Goal: Find contact information: Find contact information

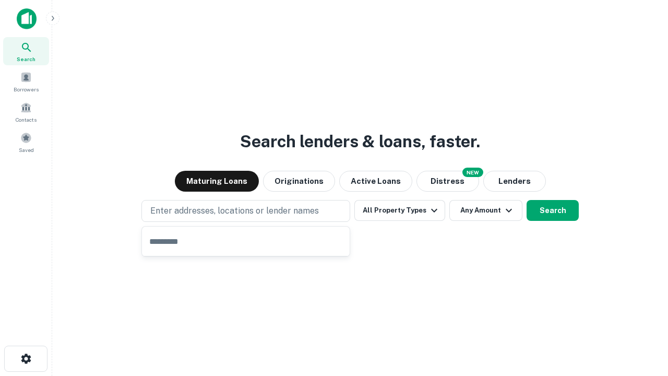
type input "**********"
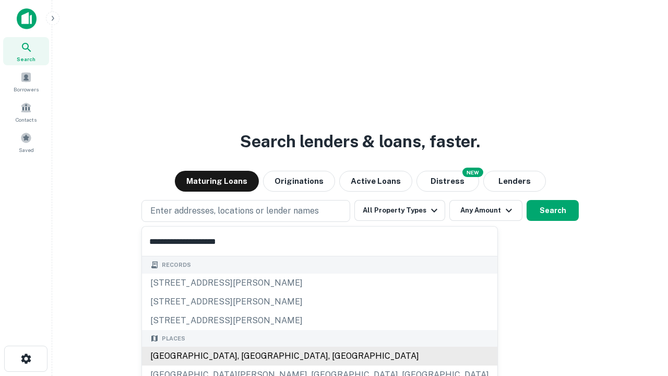
click at [250, 356] on div "[GEOGRAPHIC_DATA], [GEOGRAPHIC_DATA], [GEOGRAPHIC_DATA]" at bounding box center [320, 356] width 356 height 19
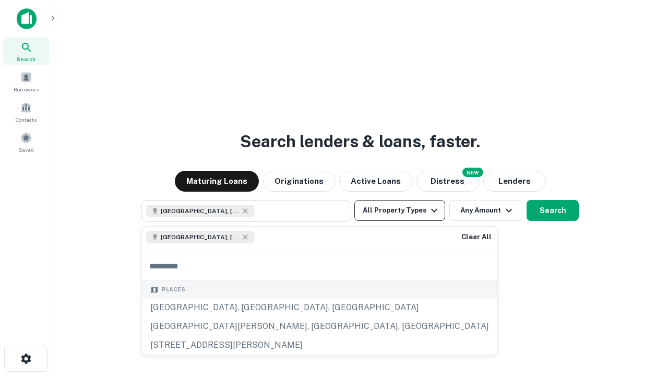
click at [400, 210] on button "All Property Types" at bounding box center [400, 210] width 91 height 21
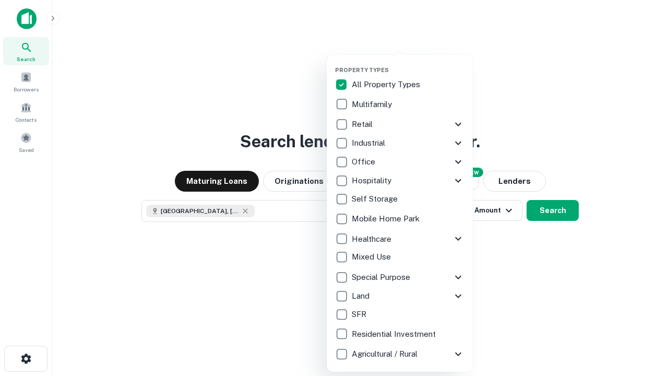
click at [408, 63] on button "button" at bounding box center [408, 63] width 146 height 1
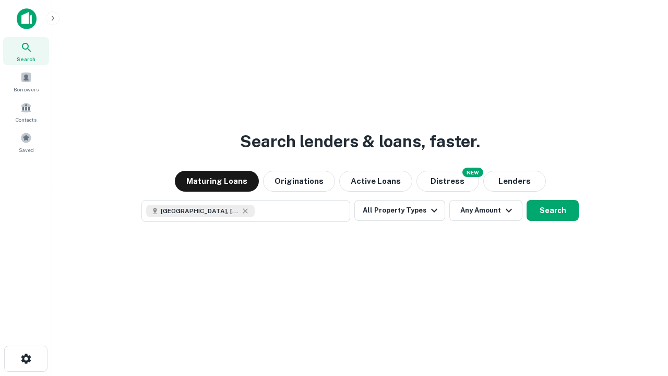
scroll to position [17, 0]
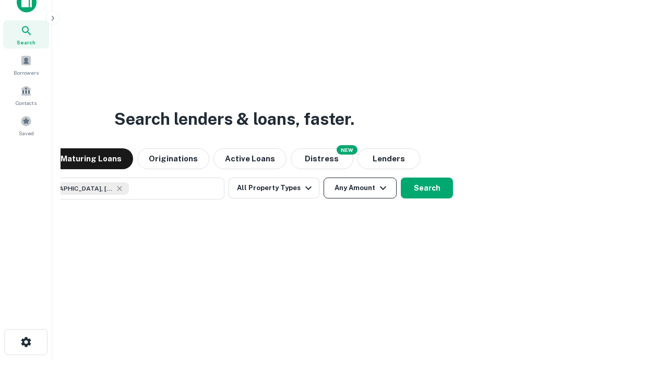
click at [324, 178] on button "Any Amount" at bounding box center [360, 188] width 73 height 21
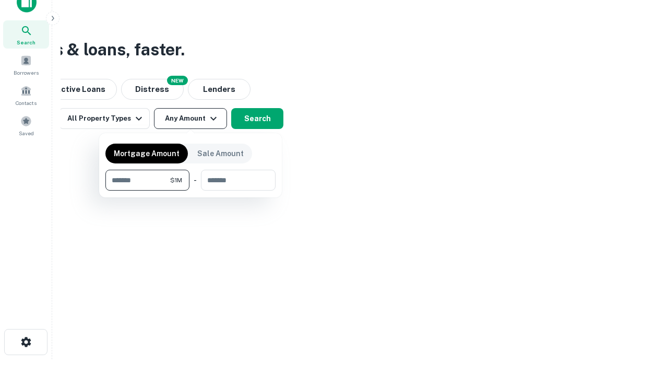
type input "*******"
click at [191, 191] on button "button" at bounding box center [190, 191] width 170 height 1
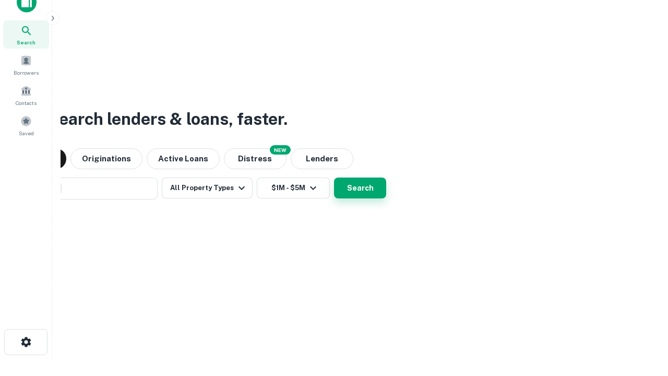
click at [334, 178] on button "Search" at bounding box center [360, 188] width 52 height 21
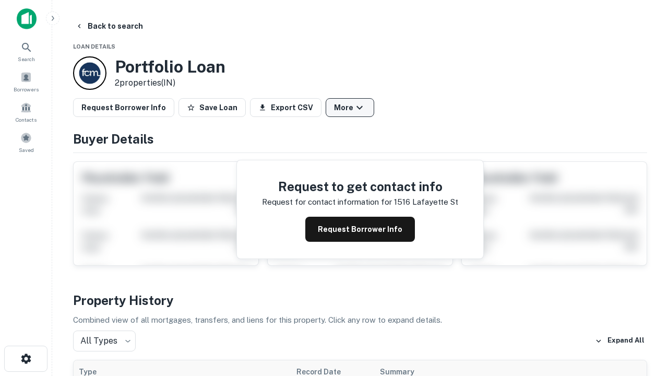
click at [350, 108] on button "More" at bounding box center [350, 107] width 49 height 19
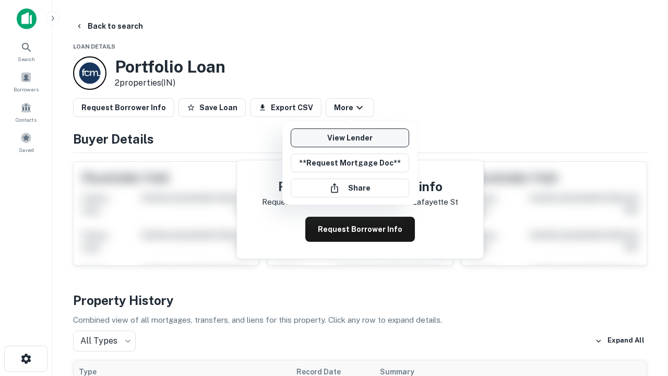
click at [350, 138] on link "View Lender" at bounding box center [350, 137] width 119 height 19
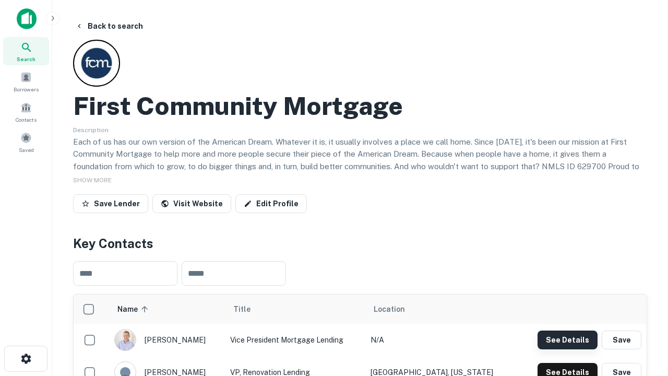
click at [568, 339] on button "See Details" at bounding box center [568, 340] width 60 height 19
